Goal: Information Seeking & Learning: Learn about a topic

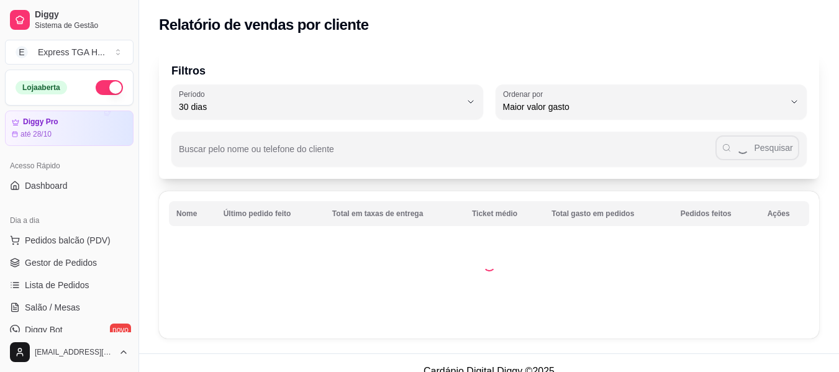
select select "30"
select select "HIGHEST_TOTAL_SPENT_WITH_ORDERS"
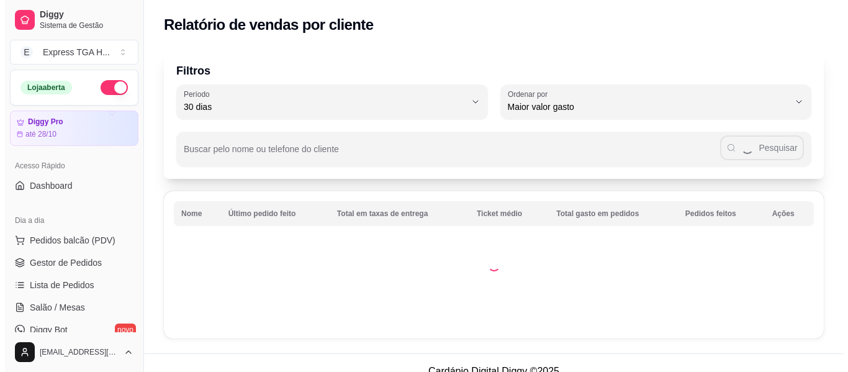
scroll to position [311, 0]
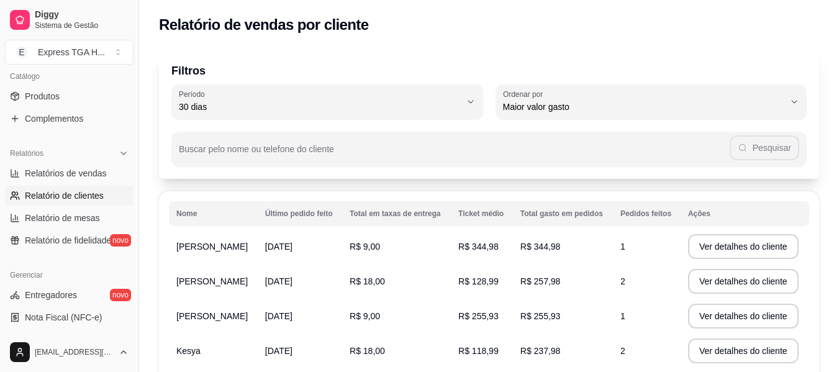
click at [451, 257] on td "R$ 9,00" at bounding box center [396, 246] width 109 height 35
click at [471, 250] on td "R$ 344,98" at bounding box center [482, 246] width 62 height 35
click at [720, 243] on button "Ver detalhes do cliente" at bounding box center [743, 246] width 111 height 25
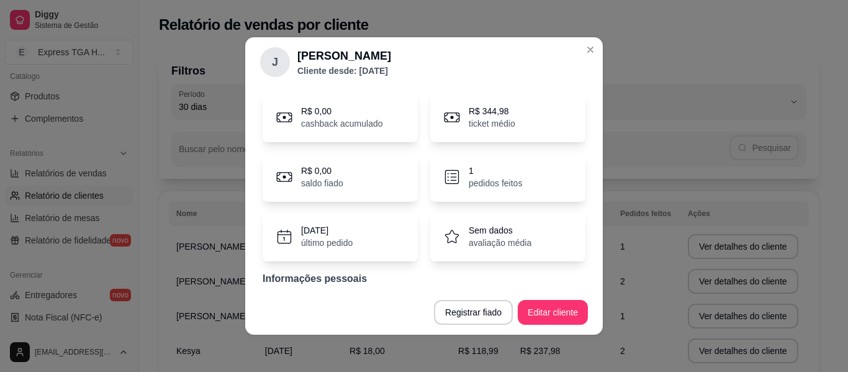
scroll to position [0, 0]
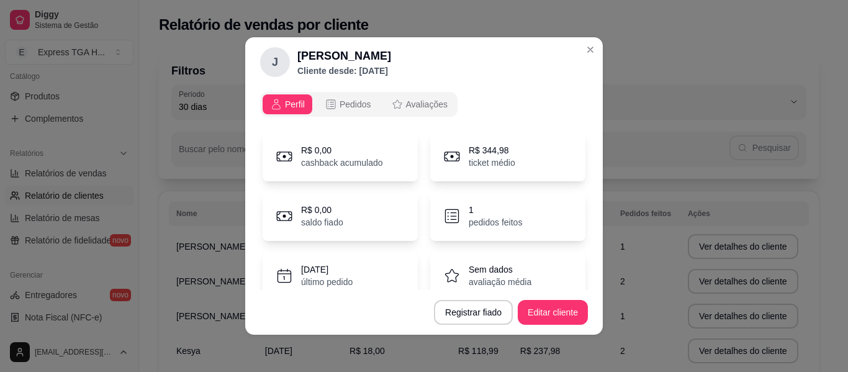
click at [470, 220] on p "pedidos feitos" at bounding box center [495, 222] width 53 height 12
click at [356, 114] on button "Pedidos" at bounding box center [347, 104] width 61 height 20
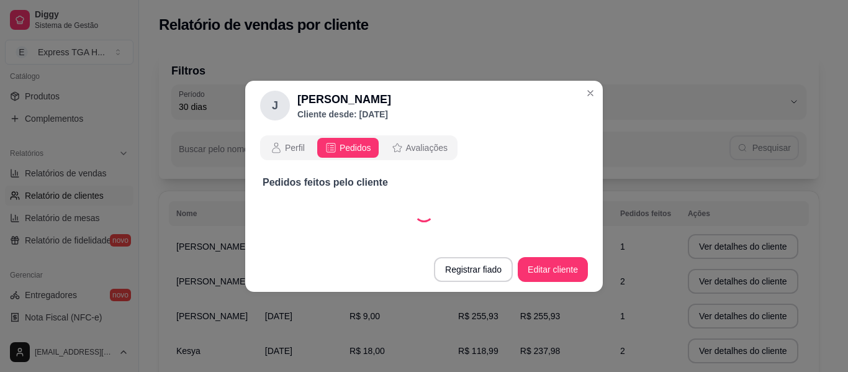
select select "30"
select select "ALL"
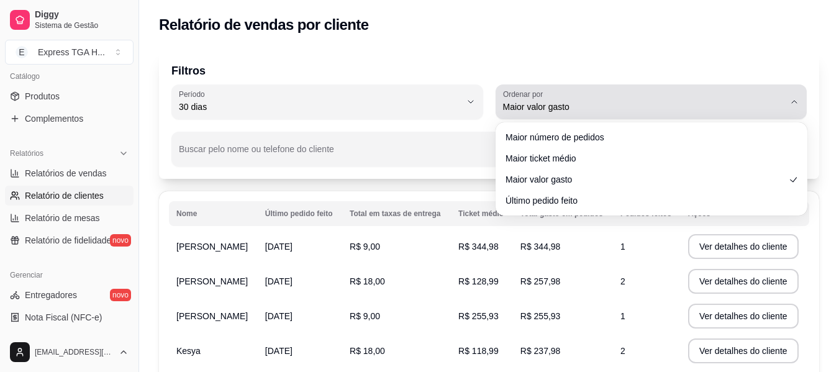
click at [536, 104] on span "Maior valor gasto" at bounding box center [644, 107] width 282 height 12
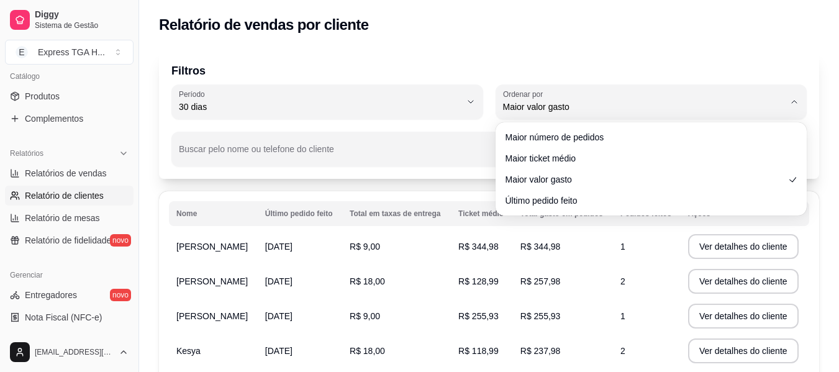
click at [548, 148] on ul "Maior número de pedidos Maior ticket médio Maior valor gasto Último pedido feito" at bounding box center [652, 168] width 302 height 83
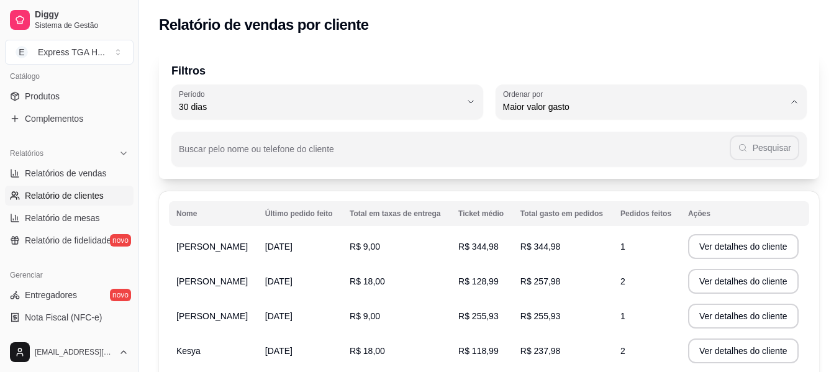
click at [552, 166] on li "Maior ticket médio" at bounding box center [650, 156] width 289 height 19
type input "HIGHEST_AVERAGE_TICKET"
select select "HIGHEST_AVERAGE_TICKET"
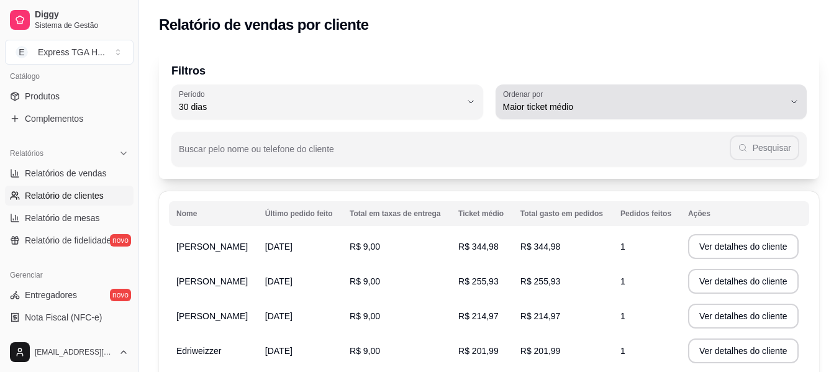
click at [537, 100] on div "Maior ticket médio" at bounding box center [644, 101] width 282 height 25
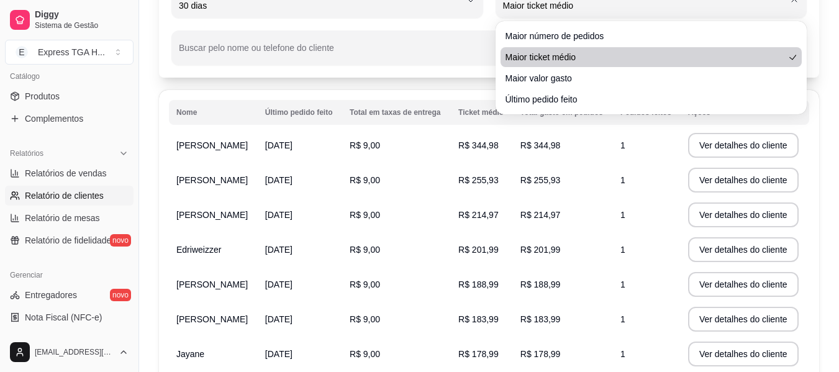
scroll to position [124, 0]
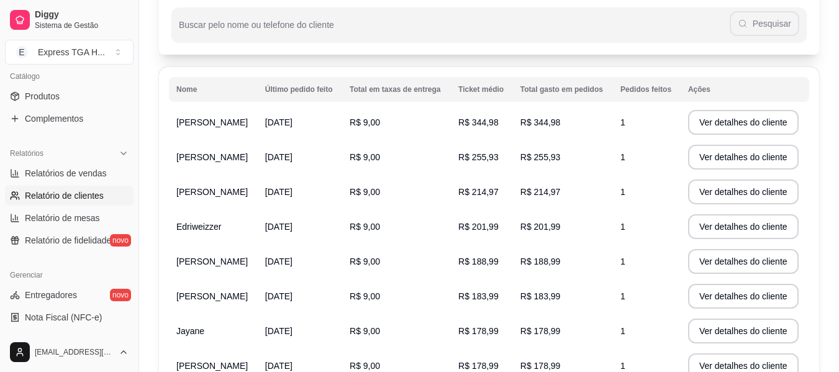
click at [538, 9] on span "Maior número de pedidos" at bounding box center [645, 12] width 268 height 12
type input "HIGHEST_ORDER_COUNT"
select select "HIGHEST_ORDER_COUNT"
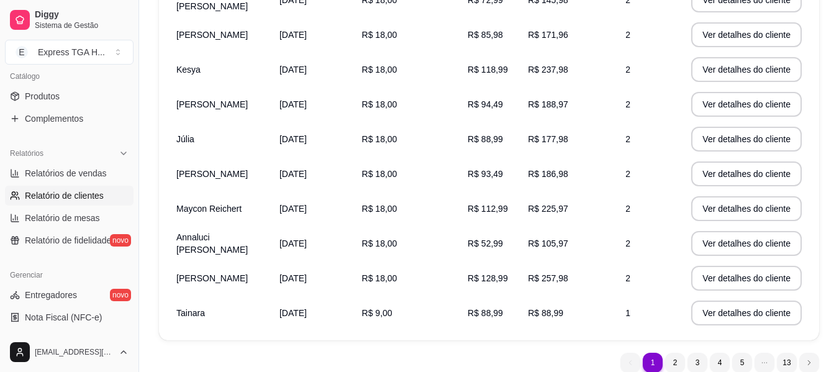
scroll to position [297, 0]
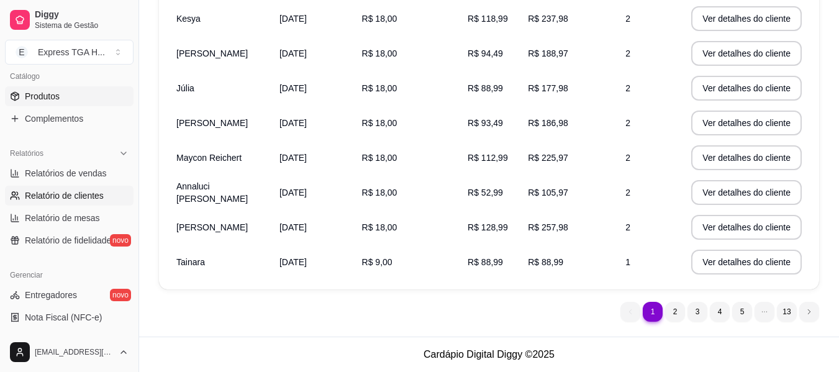
click at [95, 100] on link "Produtos" at bounding box center [69, 96] width 129 height 20
